Goal: Transaction & Acquisition: Download file/media

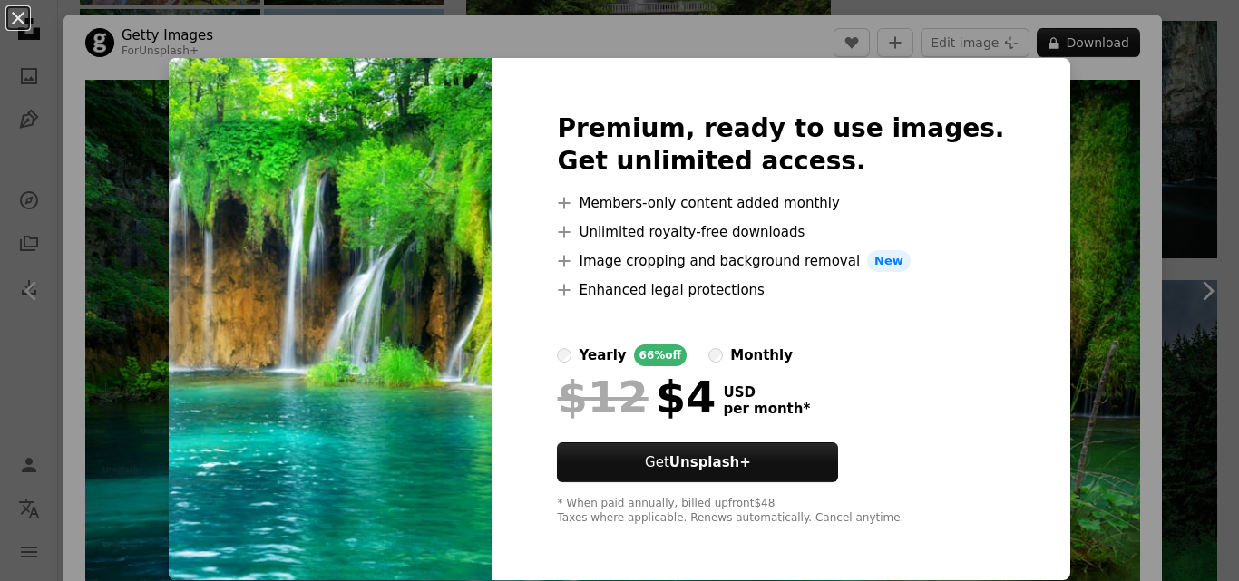
scroll to position [91, 0]
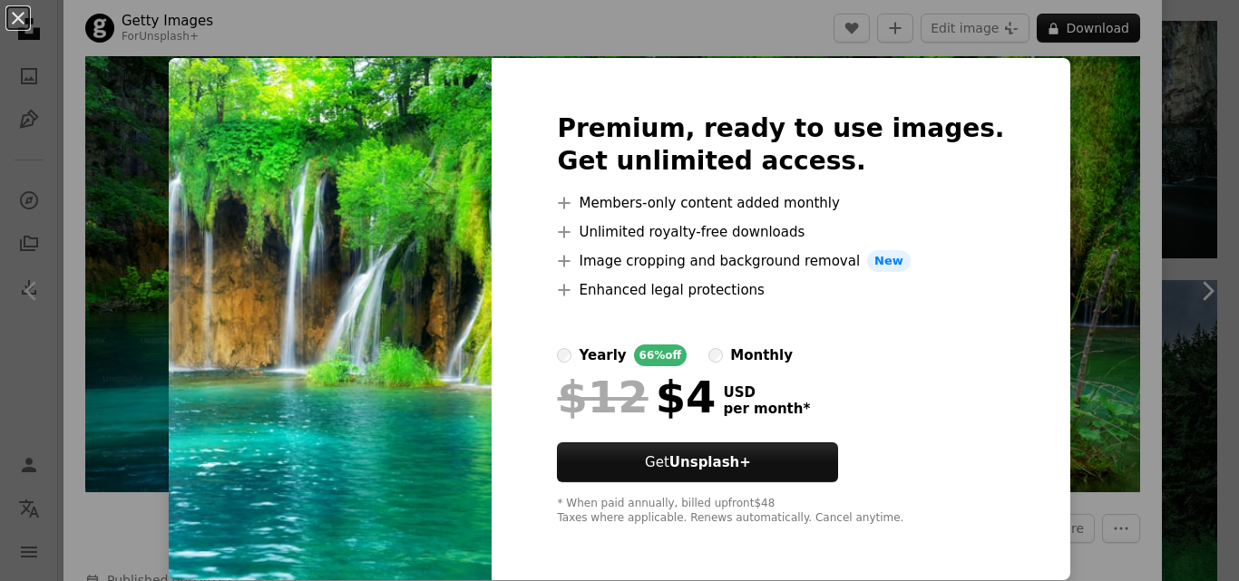
click at [425, 165] on img at bounding box center [330, 319] width 323 height 522
click at [89, 124] on div "An X shape Premium, ready to use images. Get unlimited access. A plus sign Memb…" at bounding box center [619, 290] width 1239 height 581
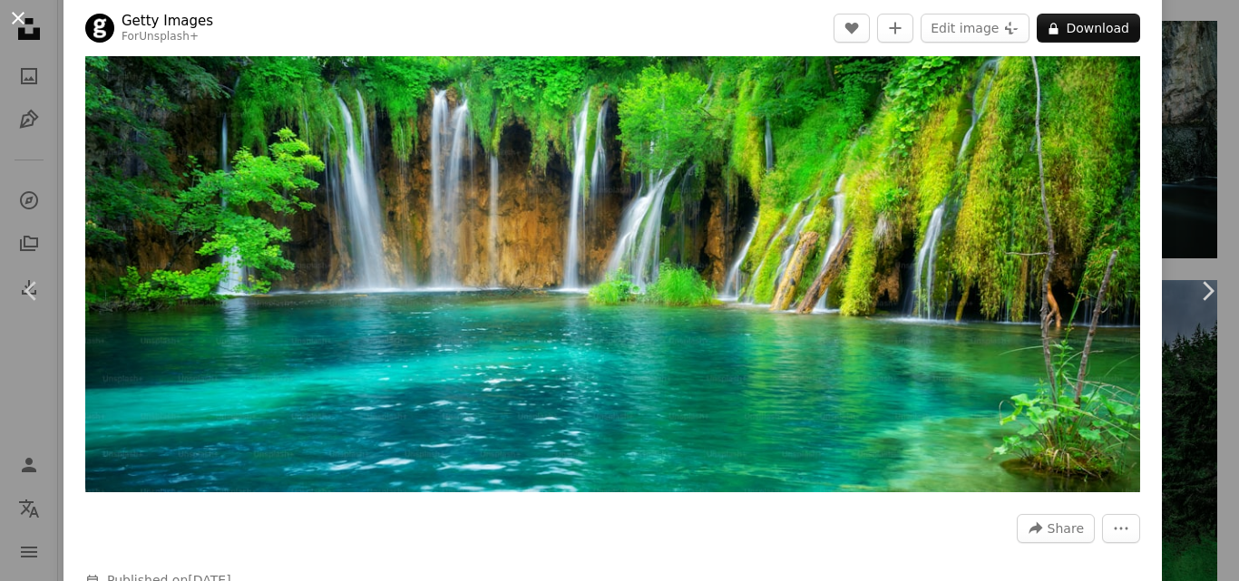
click at [17, 11] on button "An X shape" at bounding box center [18, 18] width 22 height 22
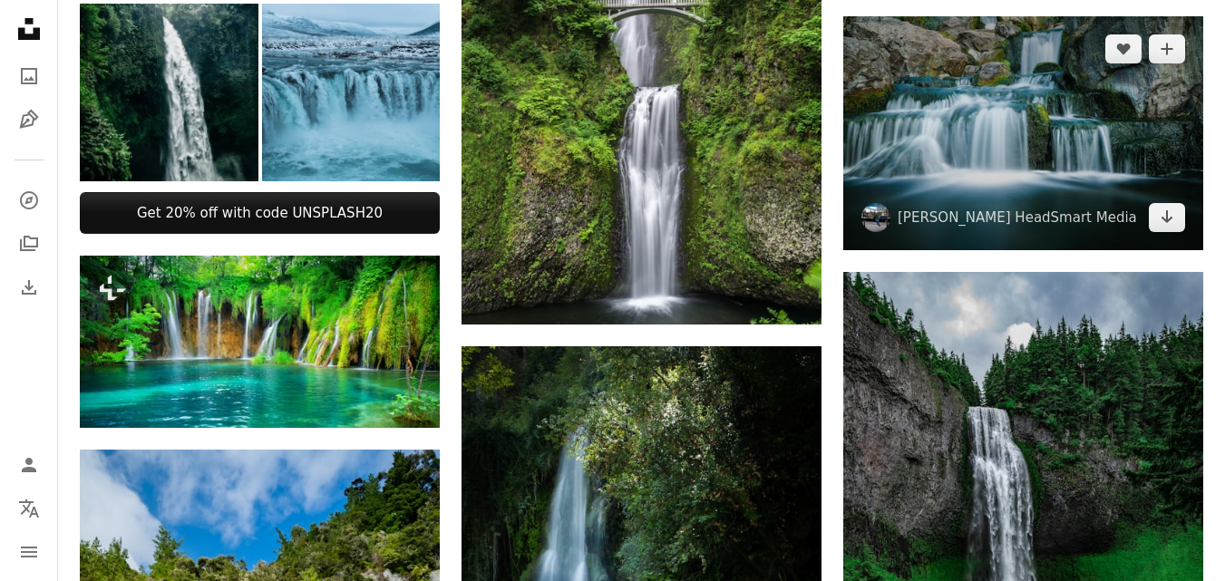
click at [1006, 156] on img at bounding box center [1024, 133] width 360 height 235
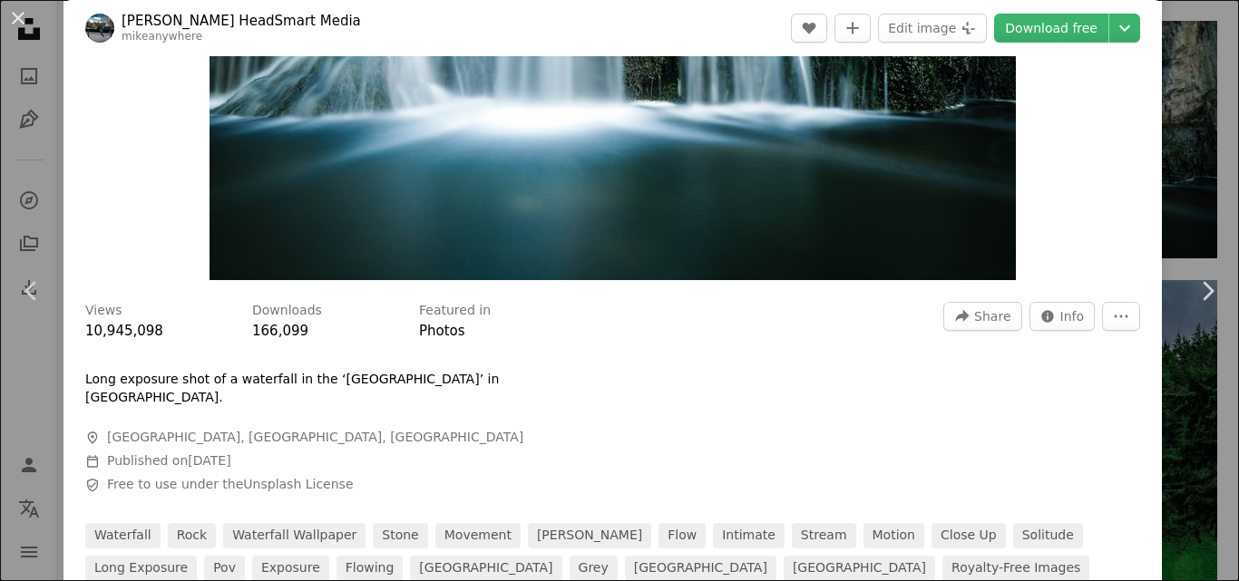
scroll to position [363, 0]
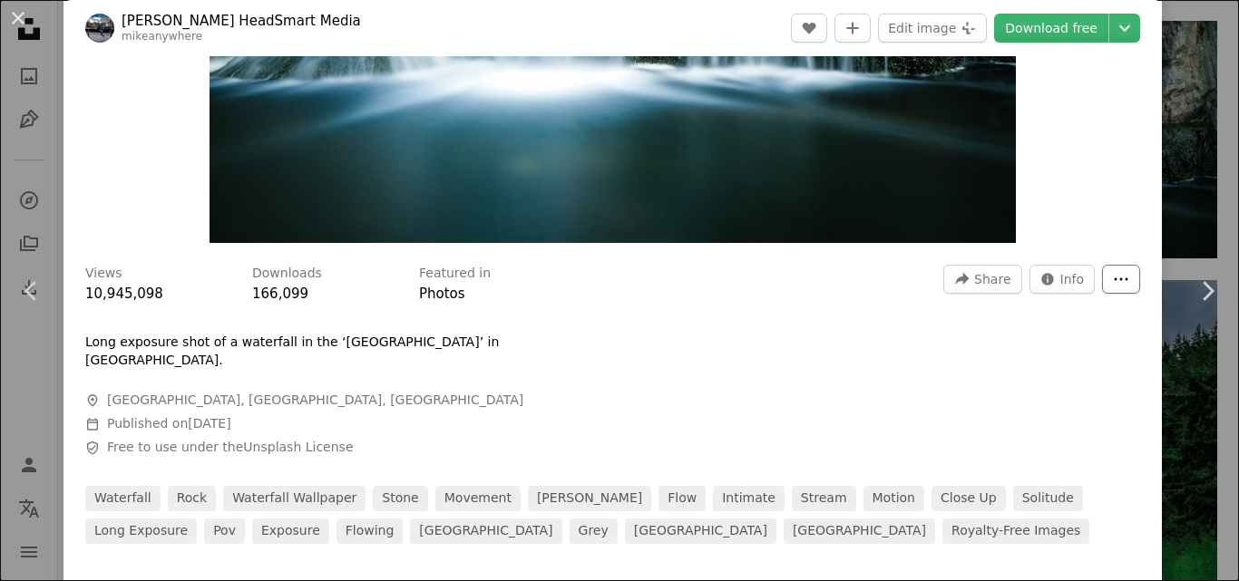
click at [1113, 277] on icon "More Actions" at bounding box center [1121, 279] width 16 height 16
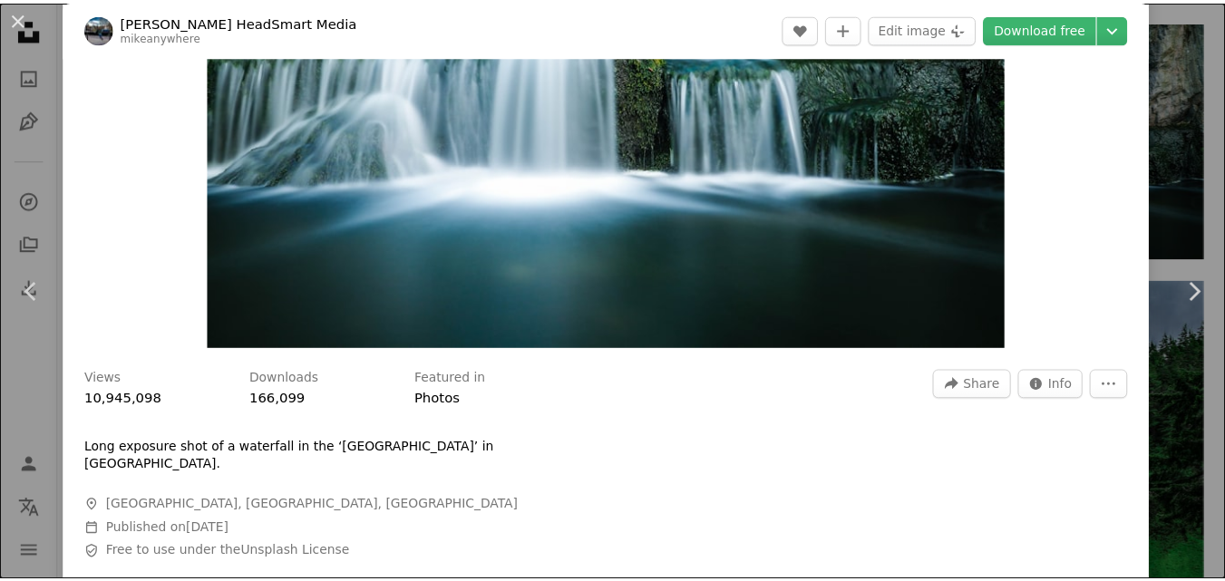
scroll to position [0, 0]
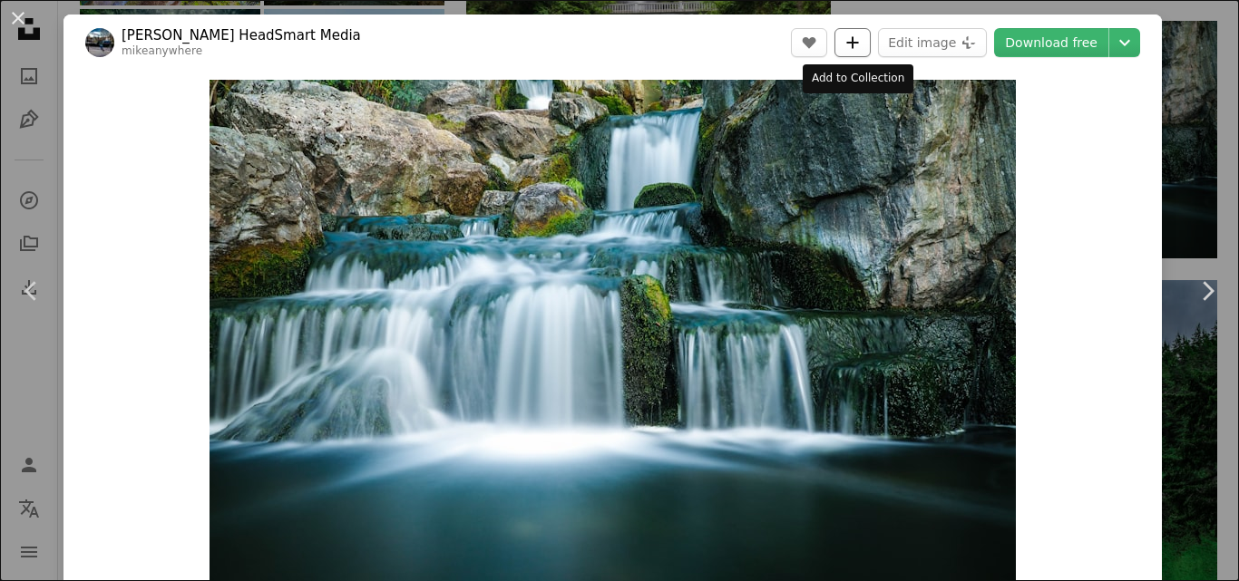
click at [858, 41] on icon "A plus sign" at bounding box center [852, 42] width 15 height 15
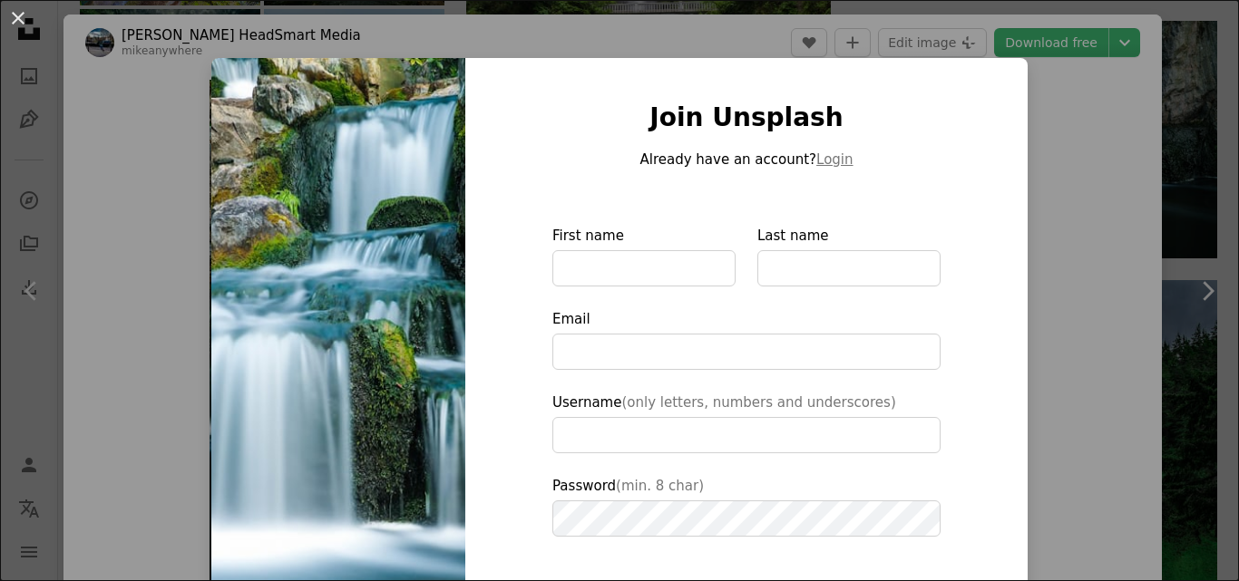
click at [1057, 97] on div "An X shape Join Unsplash Already have an account? Login First name Last name Em…" at bounding box center [619, 290] width 1239 height 581
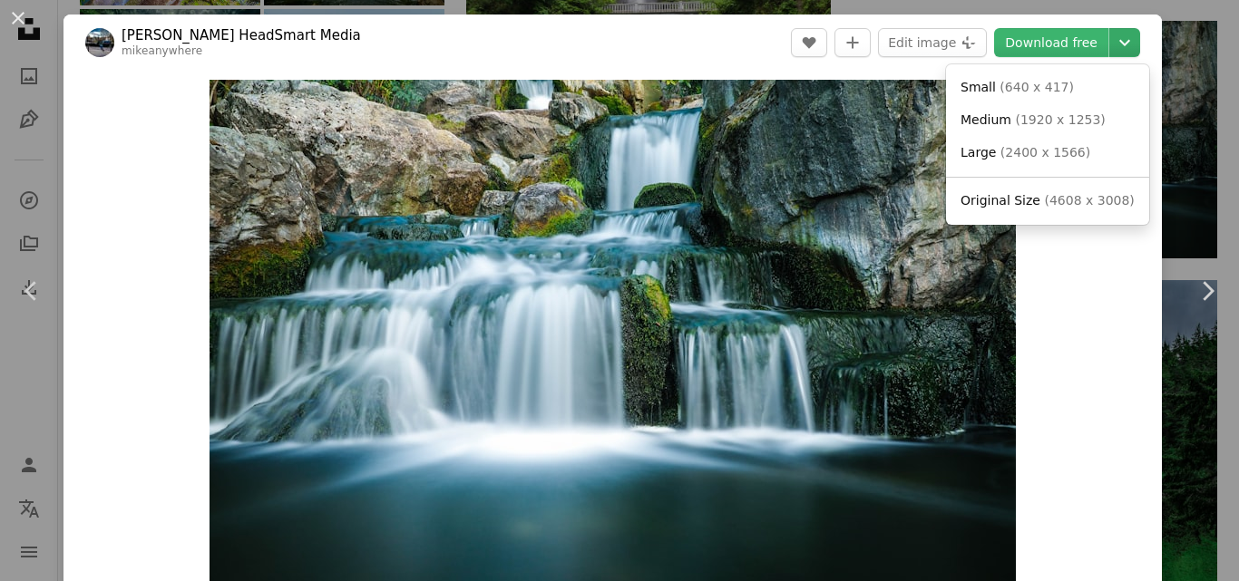
click at [1113, 46] on icon "Chevron down" at bounding box center [1124, 43] width 29 height 22
click at [1007, 117] on span "Medium" at bounding box center [986, 119] width 51 height 15
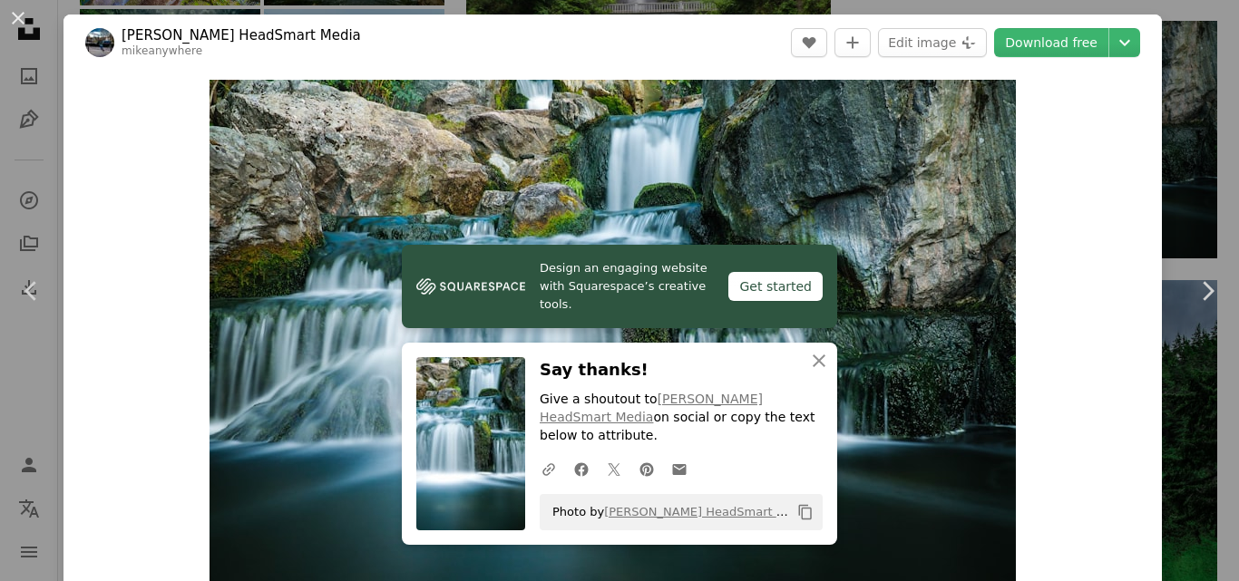
click at [447, 433] on img at bounding box center [470, 443] width 109 height 173
click at [815, 372] on icon "An X shape" at bounding box center [819, 361] width 22 height 22
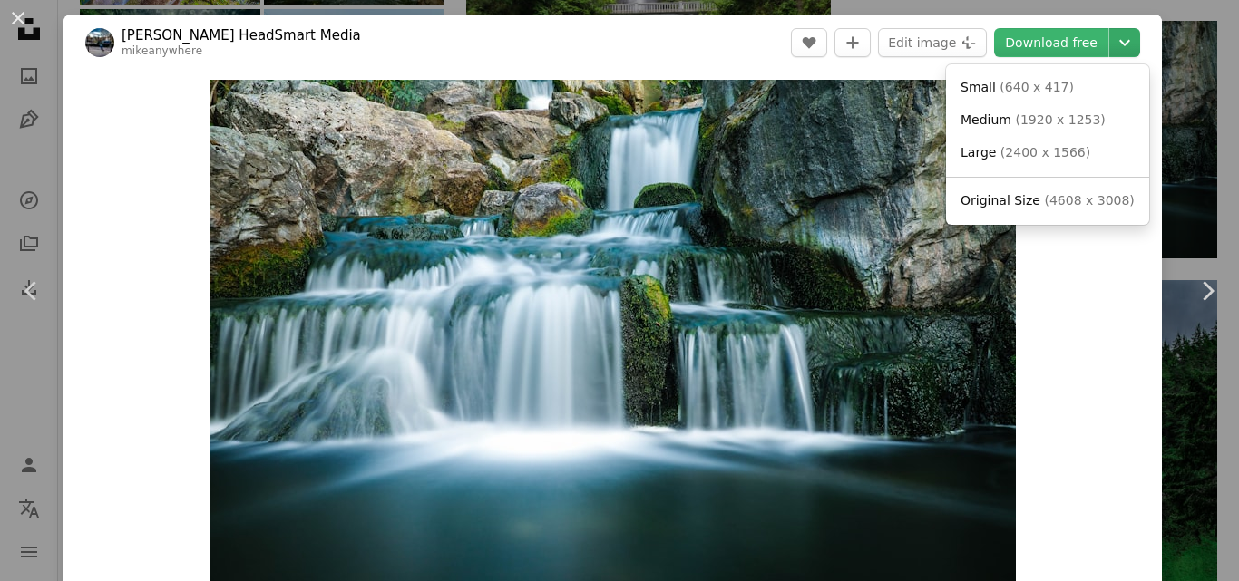
click at [1110, 46] on icon "Chevron down" at bounding box center [1124, 43] width 29 height 22
click at [1034, 117] on span "( 1920 x 1253 )" at bounding box center [1060, 119] width 90 height 15
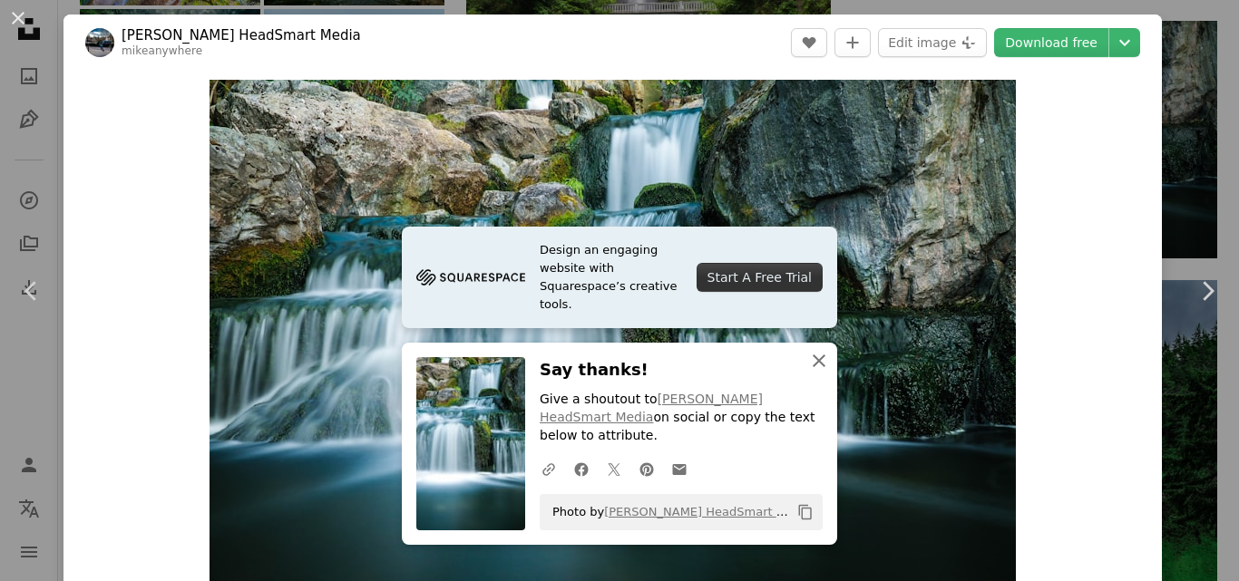
click at [815, 372] on icon "An X shape" at bounding box center [819, 361] width 22 height 22
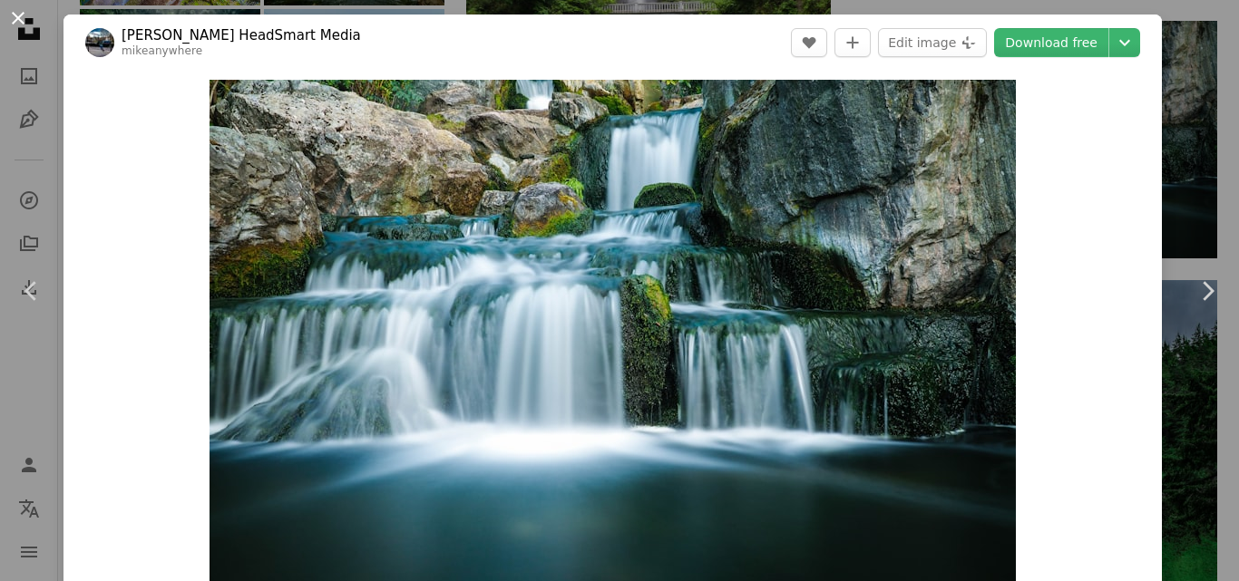
click at [16, 15] on button "An X shape" at bounding box center [18, 18] width 22 height 22
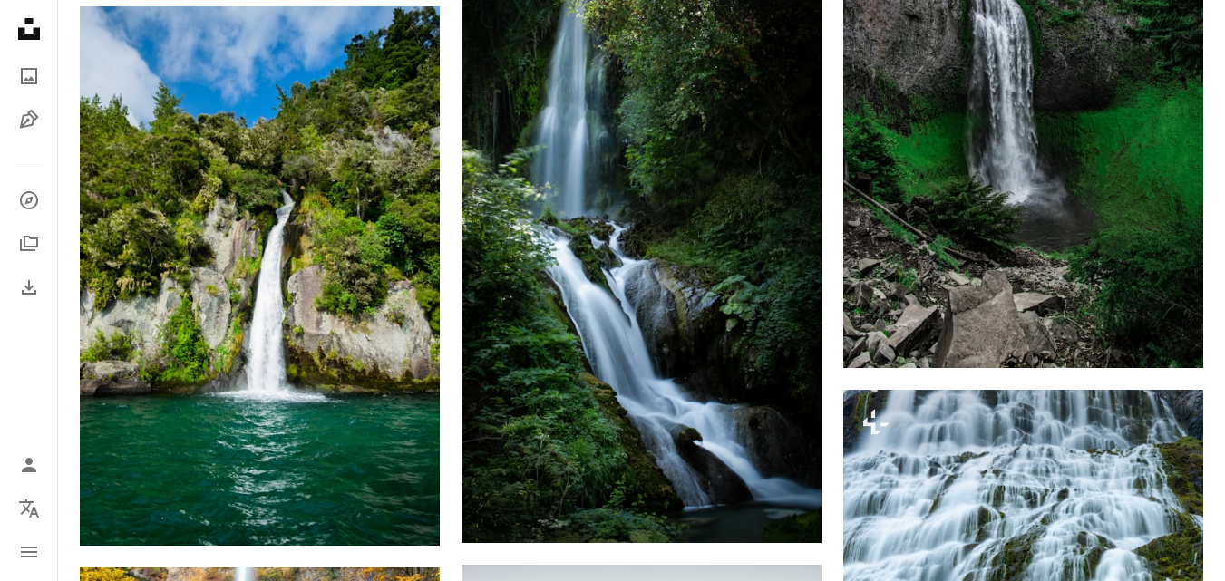
scroll to position [1179, 0]
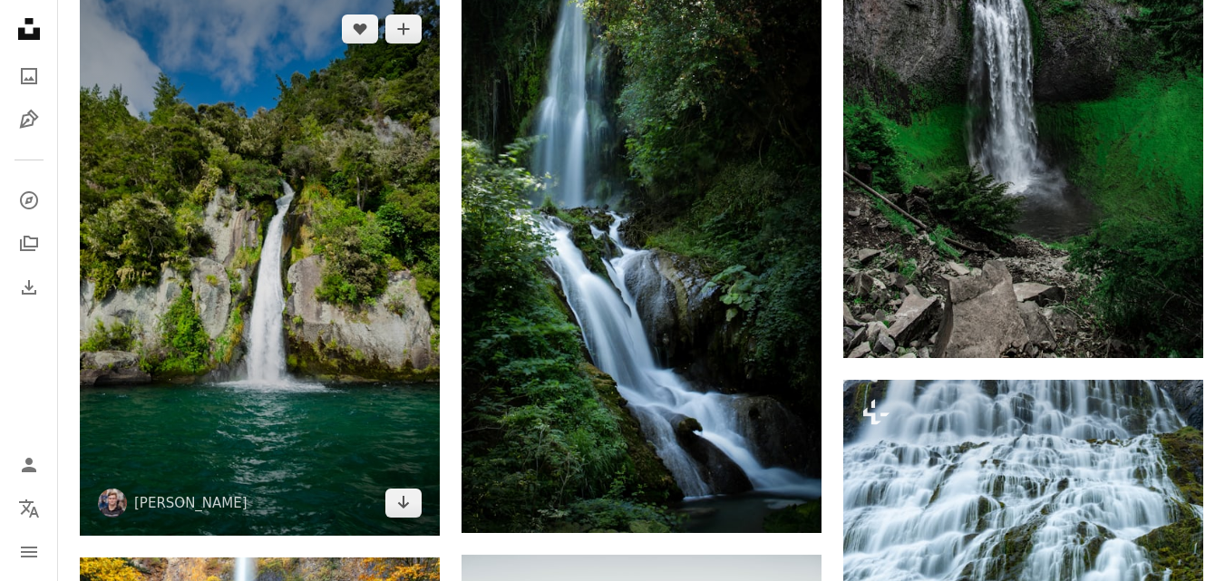
click at [289, 243] on img at bounding box center [260, 266] width 360 height 541
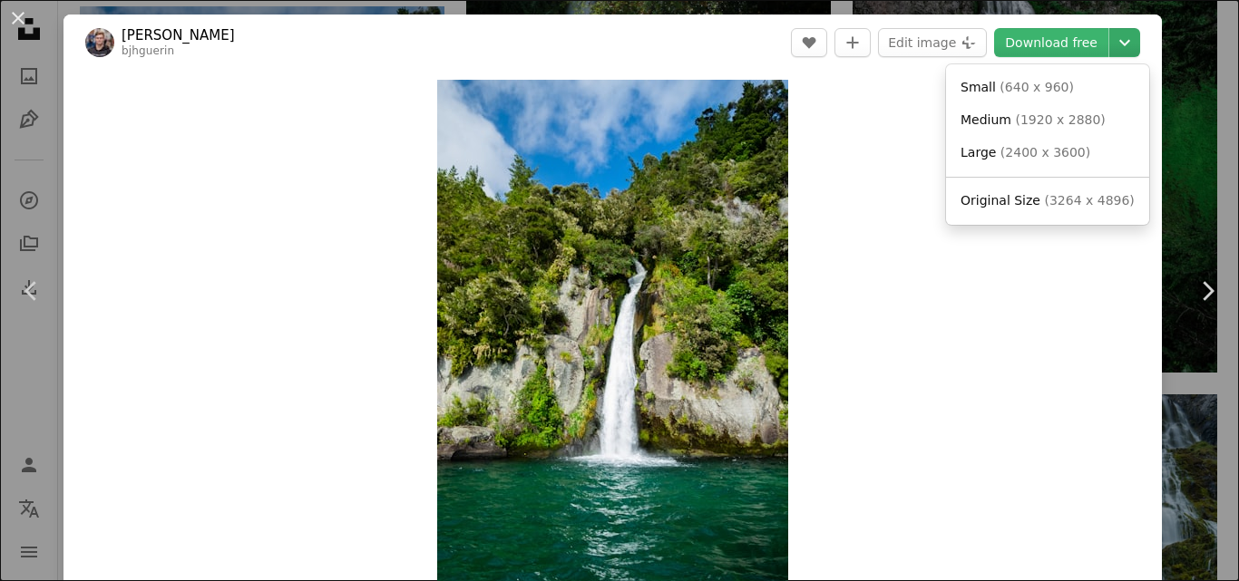
click at [1110, 44] on icon "Chevron down" at bounding box center [1124, 43] width 29 height 22
click at [987, 122] on span "Medium" at bounding box center [986, 119] width 51 height 15
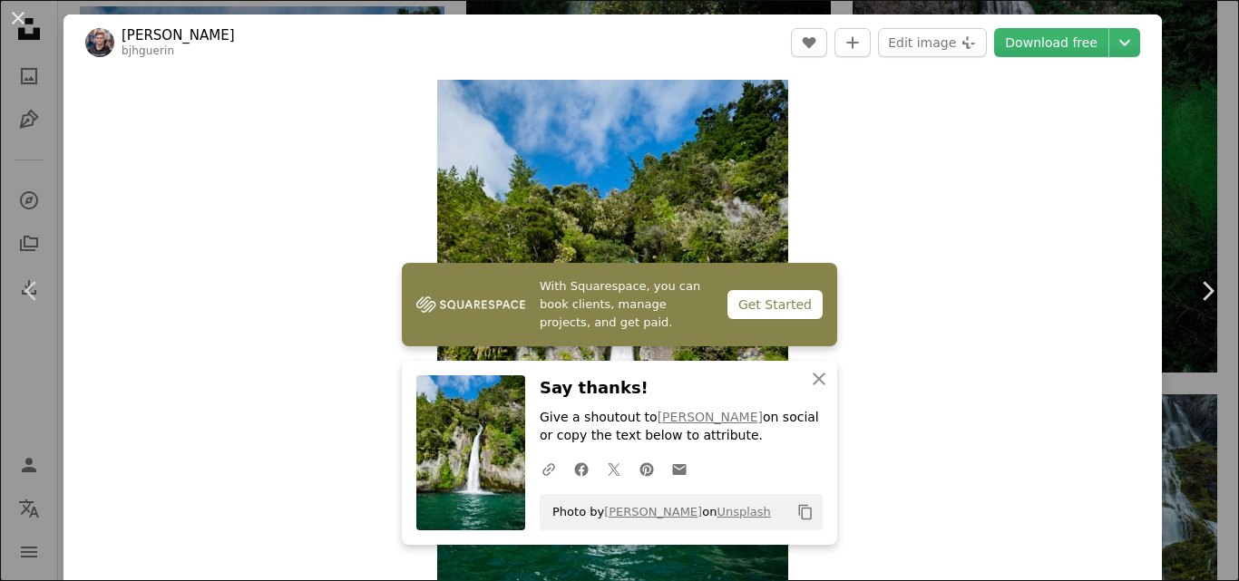
click at [831, 208] on div "Zoom in" at bounding box center [612, 343] width 1099 height 545
click at [18, 15] on button "An X shape" at bounding box center [18, 18] width 22 height 22
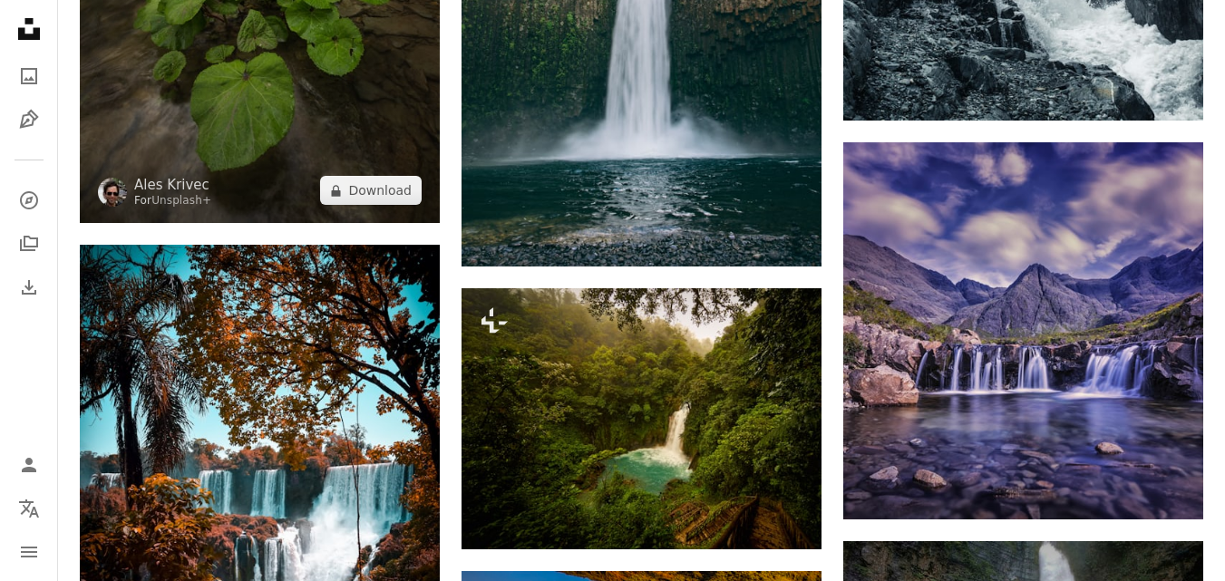
scroll to position [2631, 0]
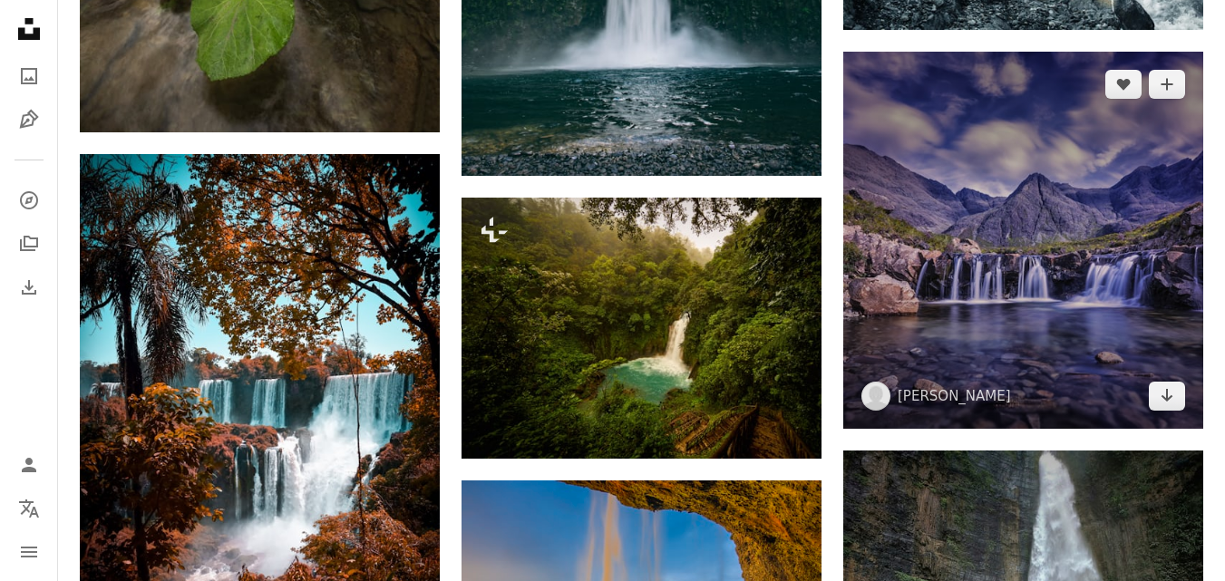
click at [1014, 252] on img at bounding box center [1024, 240] width 360 height 376
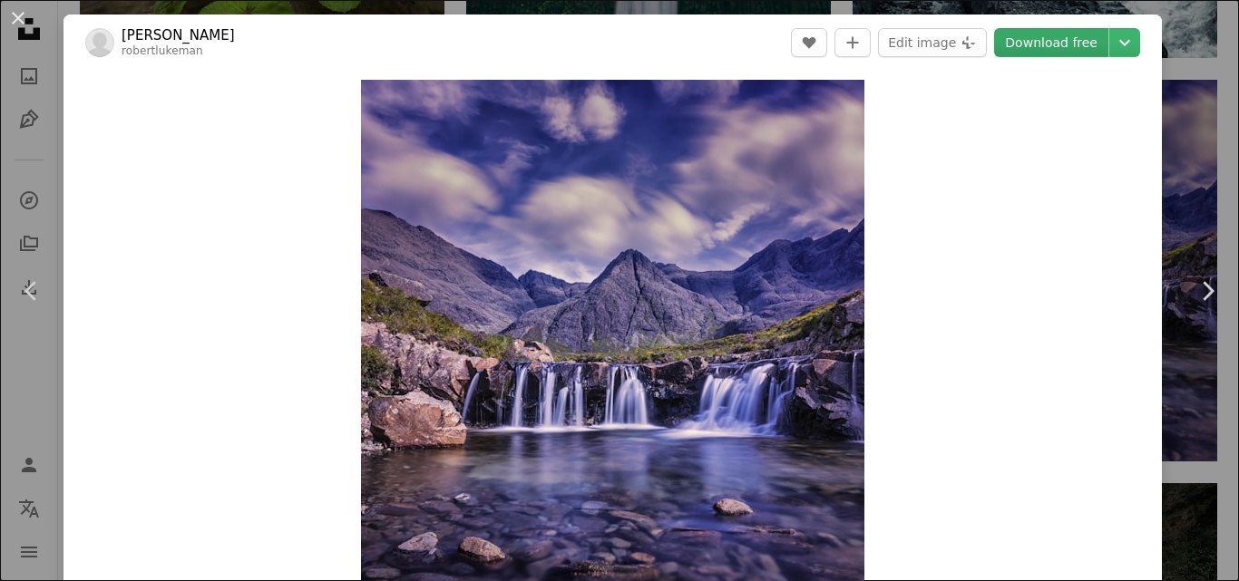
click at [1042, 46] on link "Download free" at bounding box center [1051, 42] width 114 height 29
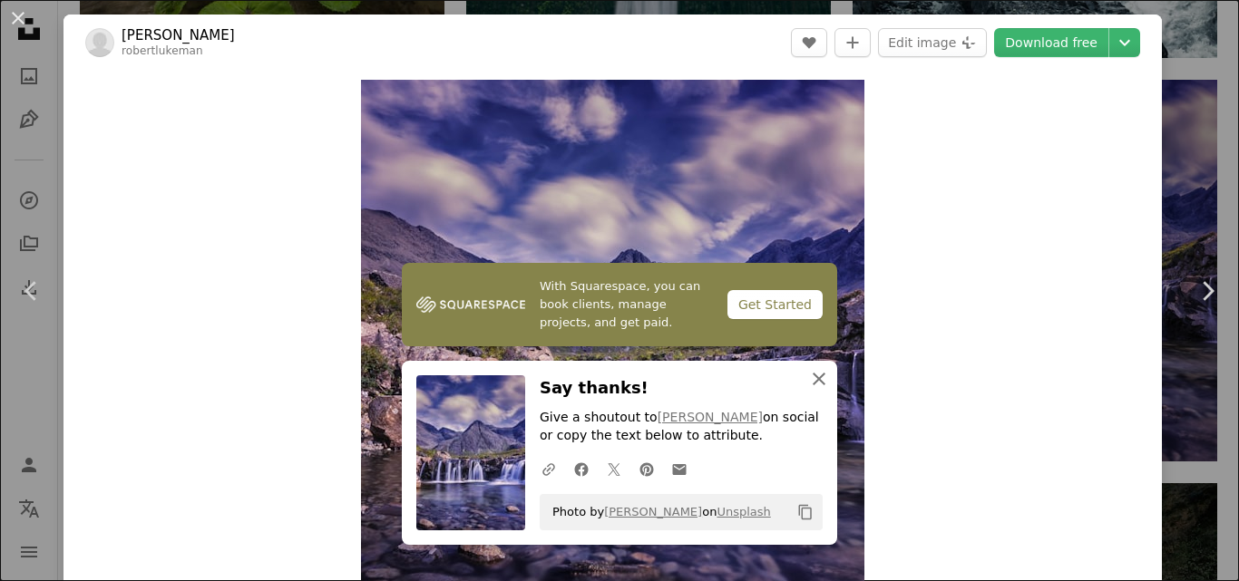
click at [808, 378] on icon "An X shape" at bounding box center [819, 379] width 22 height 22
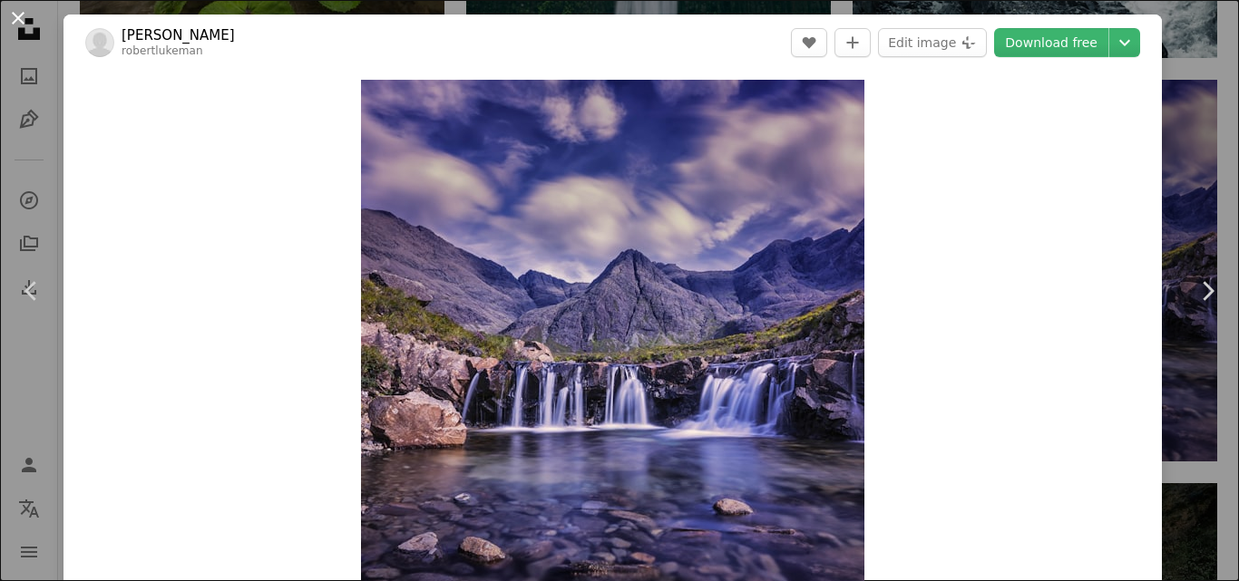
click at [15, 15] on button "An X shape" at bounding box center [18, 18] width 22 height 22
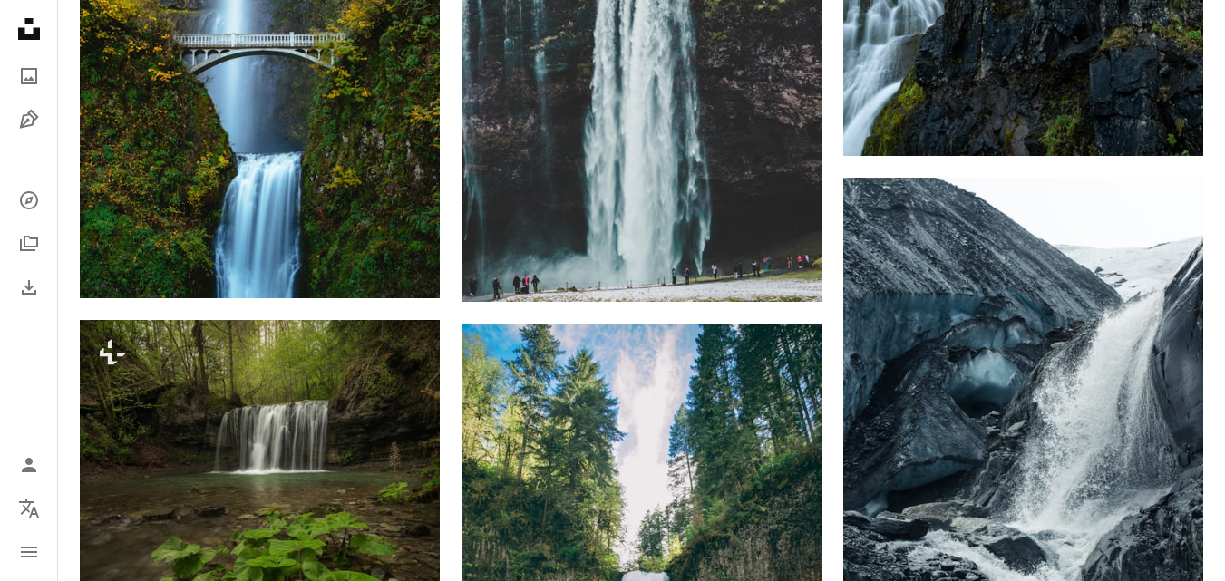
scroll to position [1905, 0]
